Goal: Task Accomplishment & Management: Manage account settings

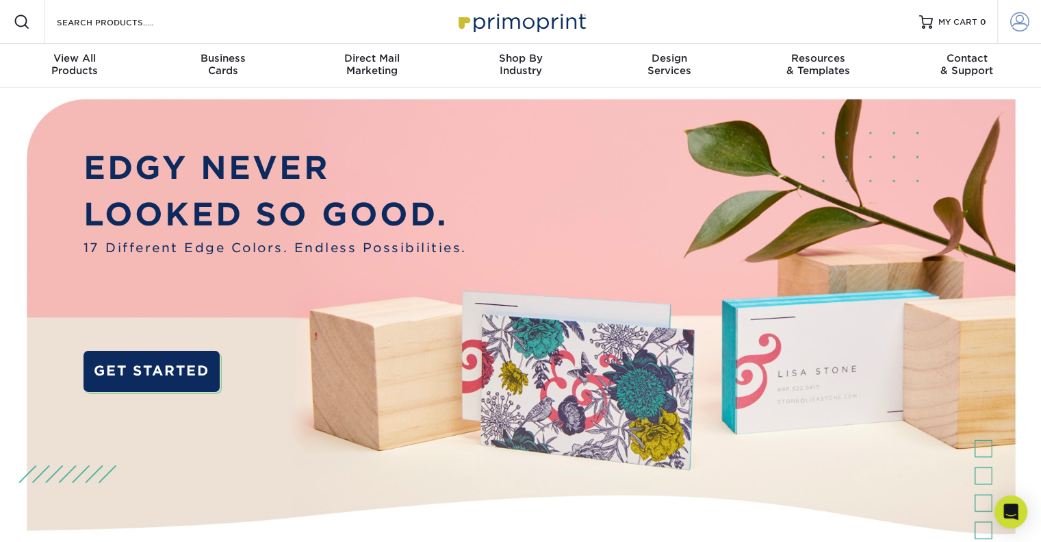
click at [1013, 36] on link "Account" at bounding box center [1020, 22] width 44 height 44
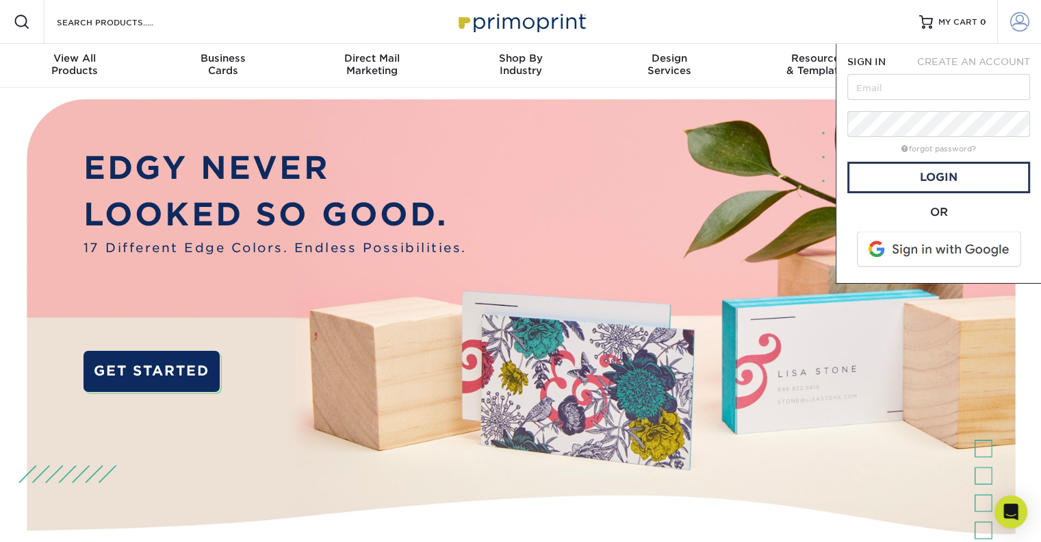
click at [1015, 19] on span at bounding box center [1020, 21] width 19 height 19
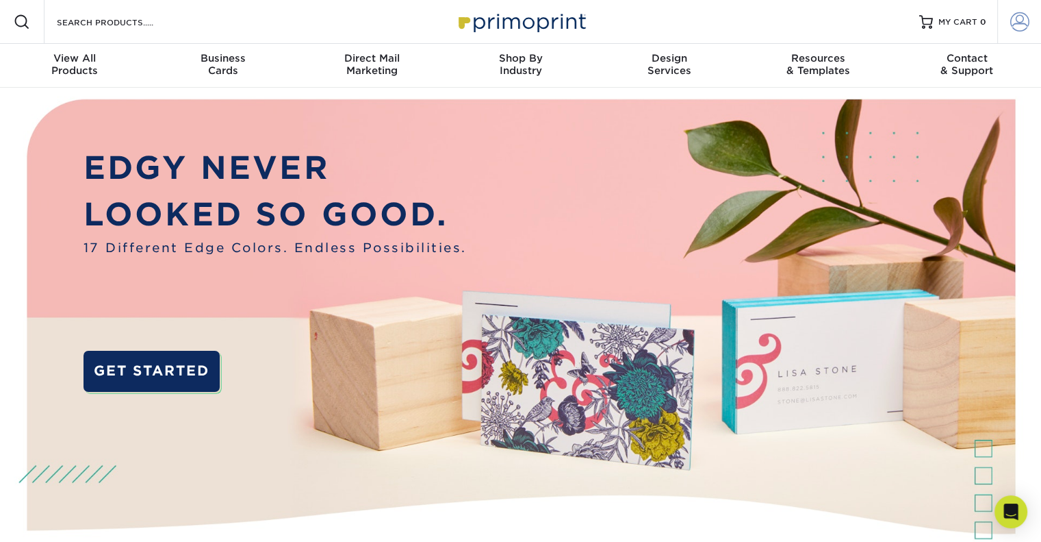
click at [1015, 19] on span at bounding box center [1020, 21] width 19 height 19
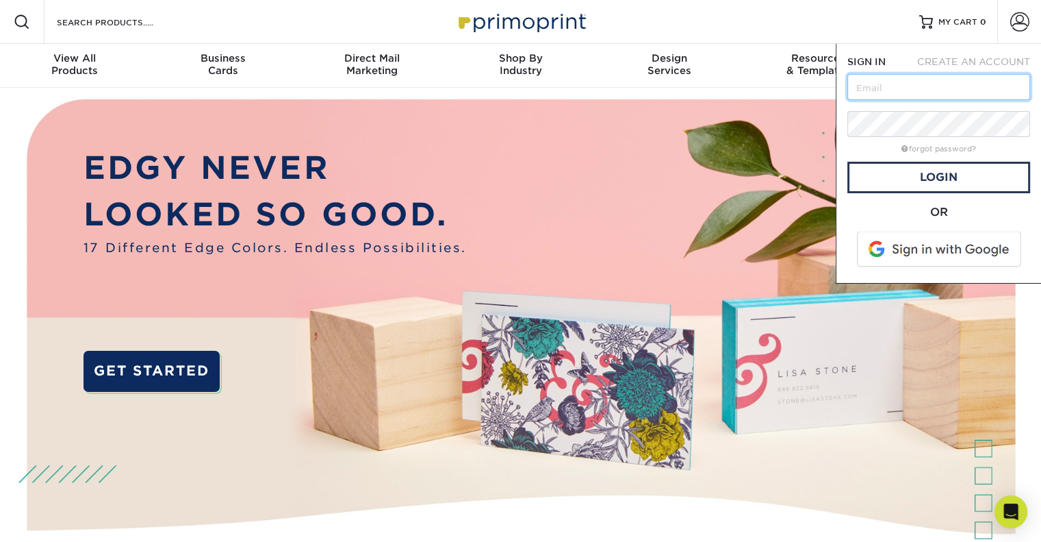
click at [896, 89] on input "text" at bounding box center [939, 87] width 183 height 26
type input "[EMAIL_ADDRESS][DOMAIN_NAME]"
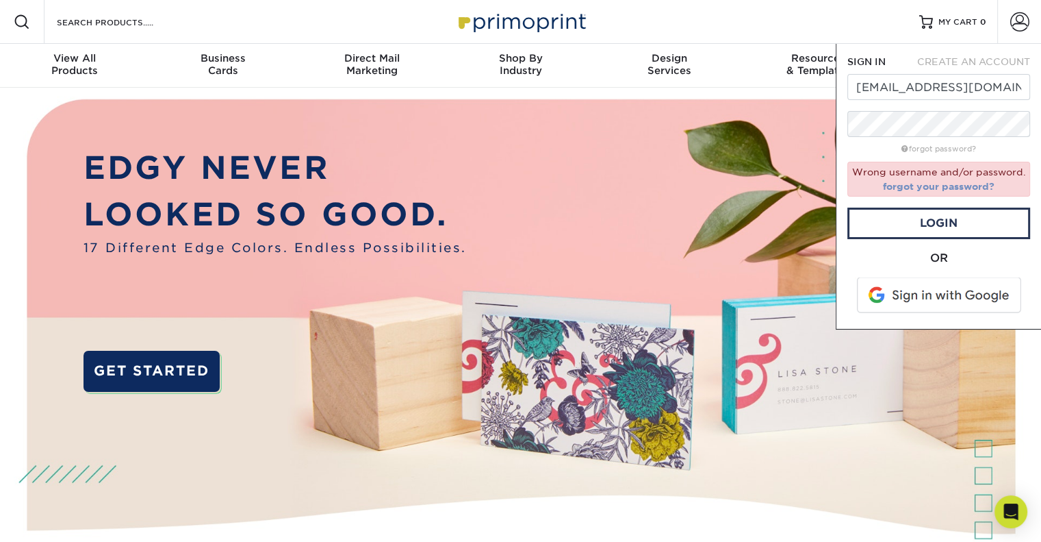
click at [931, 189] on link "forgot your password?" at bounding box center [939, 186] width 112 height 11
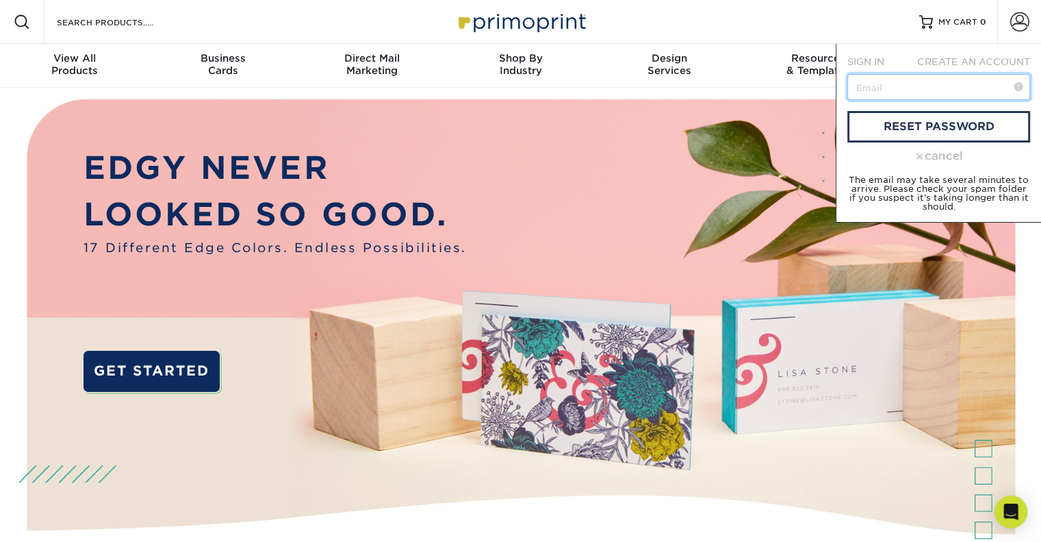
click at [887, 84] on input "text" at bounding box center [939, 87] width 183 height 26
type input "[EMAIL_ADDRESS][DOMAIN_NAME]"
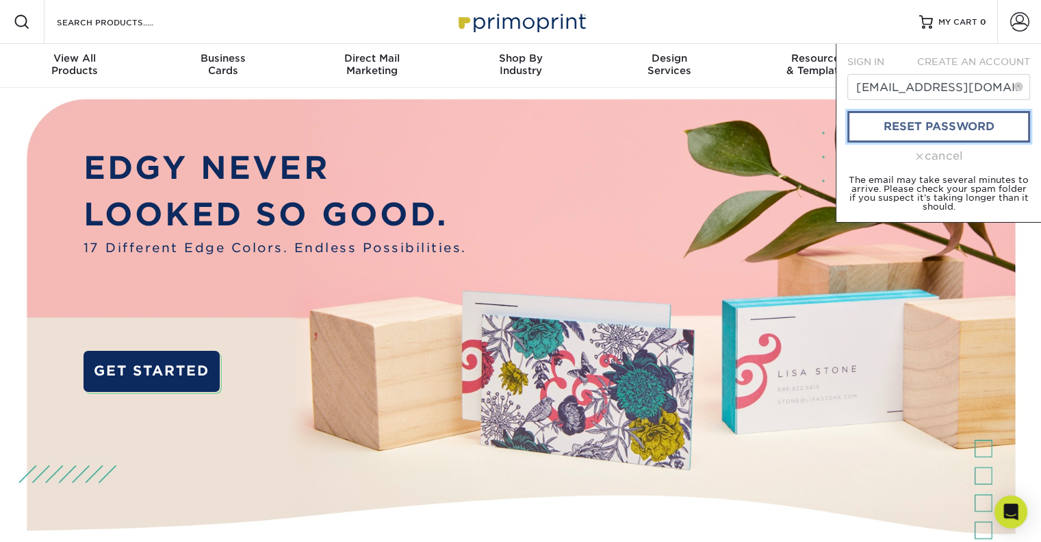
click at [932, 124] on link "reset password" at bounding box center [939, 126] width 183 height 31
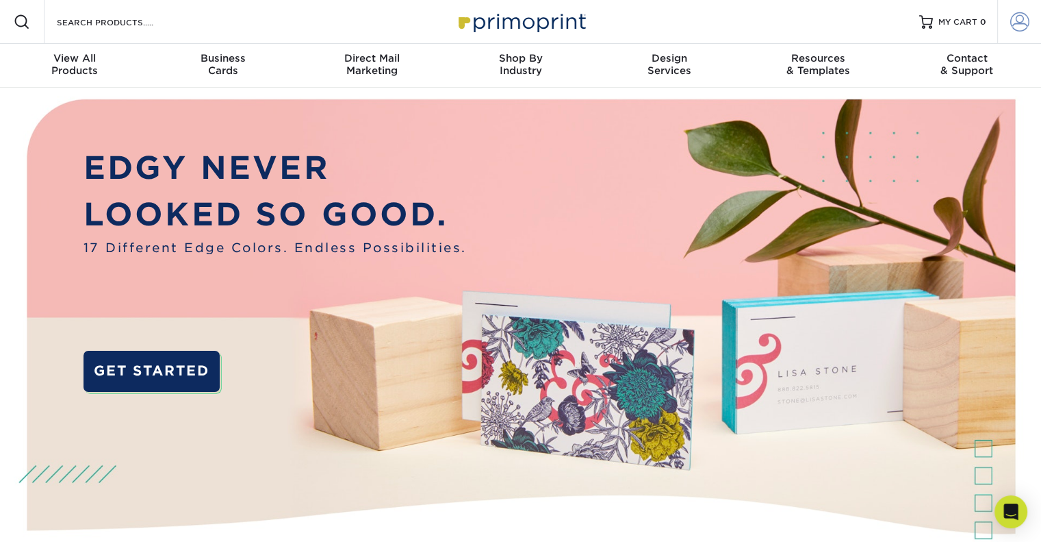
click at [1013, 29] on span at bounding box center [1020, 21] width 19 height 19
